Goal: Navigation & Orientation: Go to known website

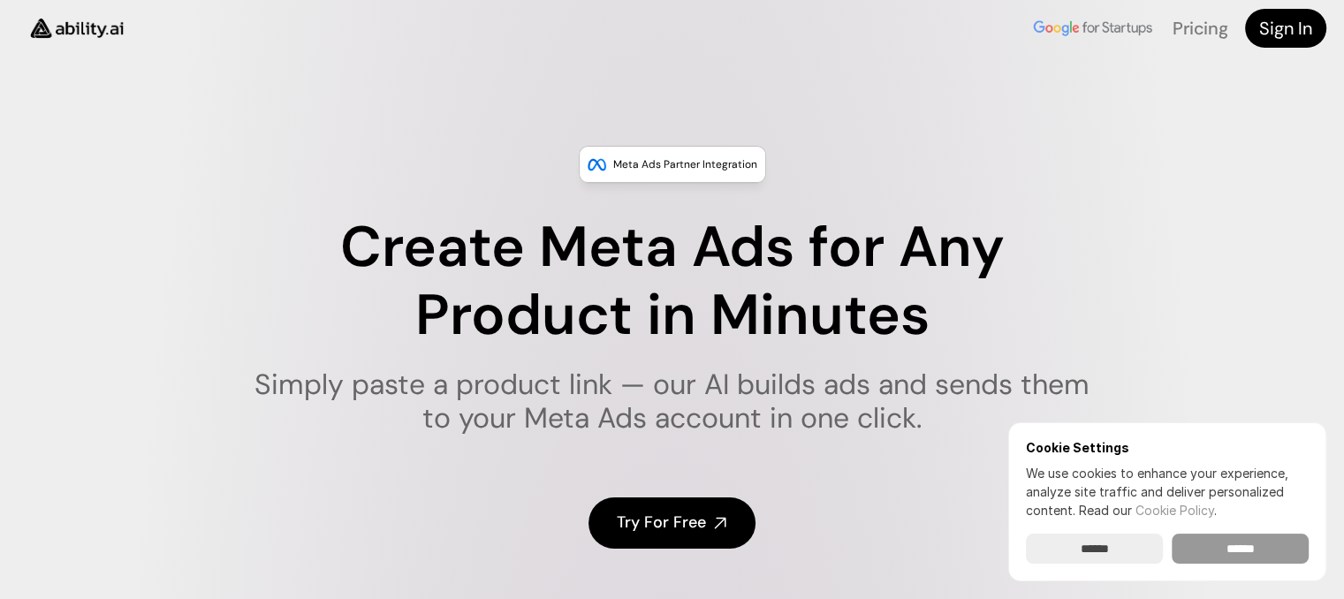
click at [1258, 556] on input "******" at bounding box center [1240, 549] width 137 height 30
